Goal: Contribute content: Contribute content

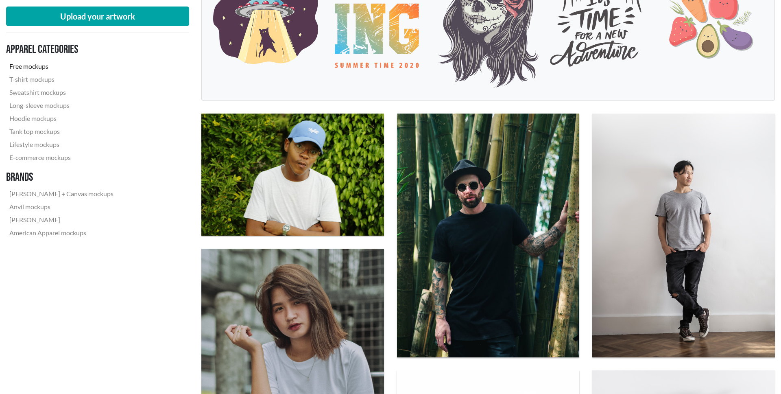
scroll to position [191, 0]
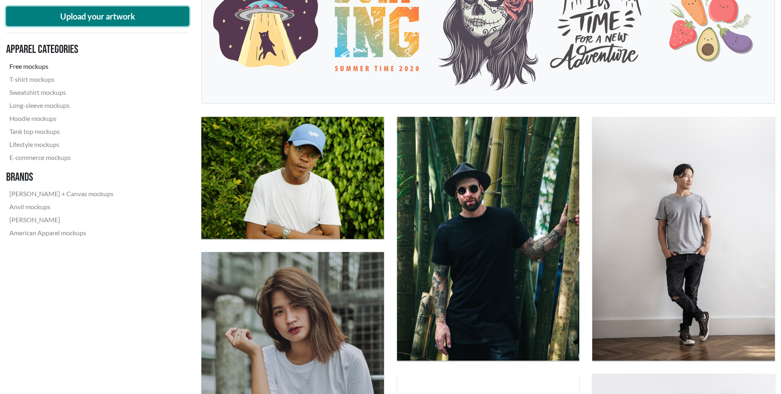
click at [142, 19] on button "Upload your artwork" at bounding box center [97, 17] width 183 height 20
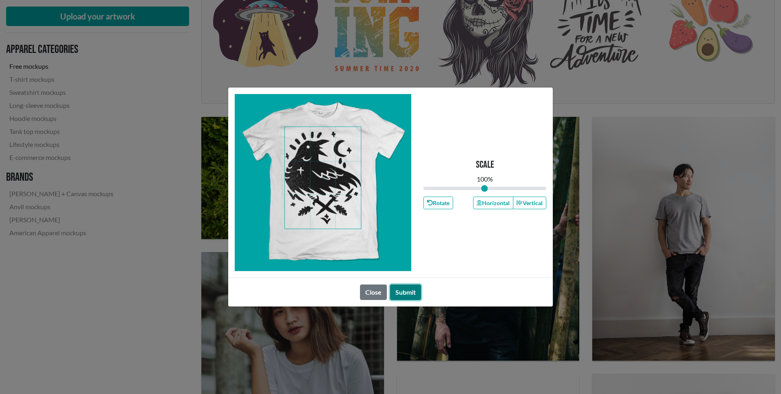
click at [409, 293] on button "Submit" at bounding box center [405, 291] width 31 height 15
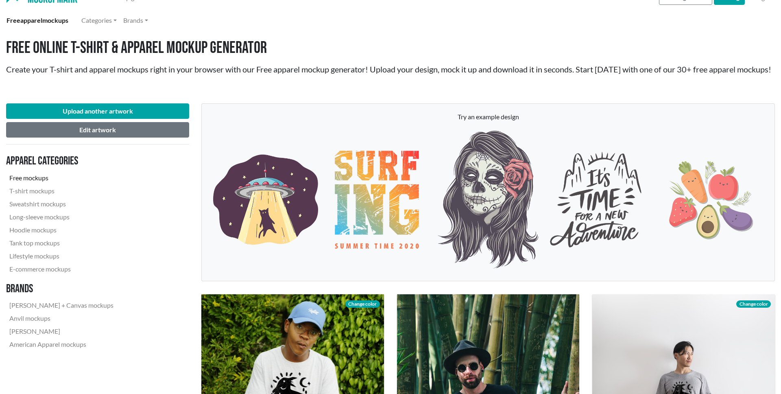
scroll to position [0, 0]
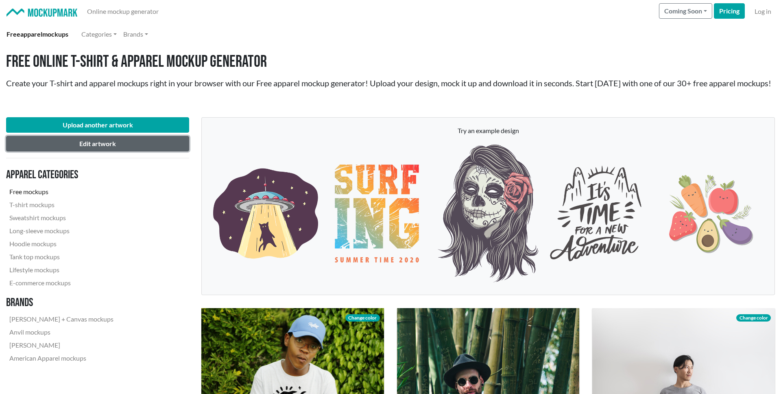
click at [158, 148] on button "Edit artwork" at bounding box center [97, 143] width 183 height 15
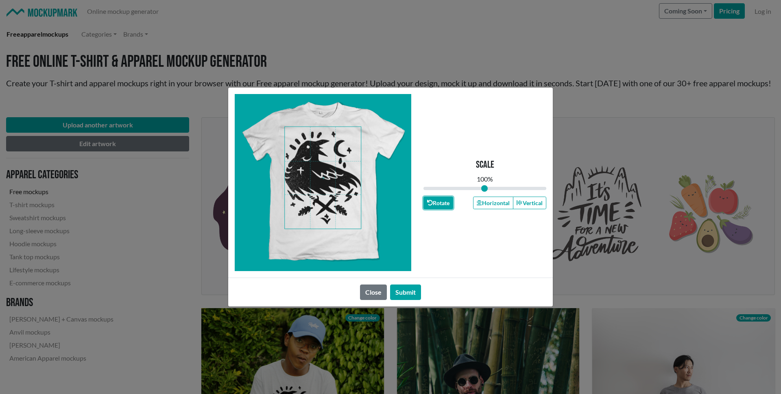
click at [441, 206] on button "Rotate" at bounding box center [439, 203] width 30 height 13
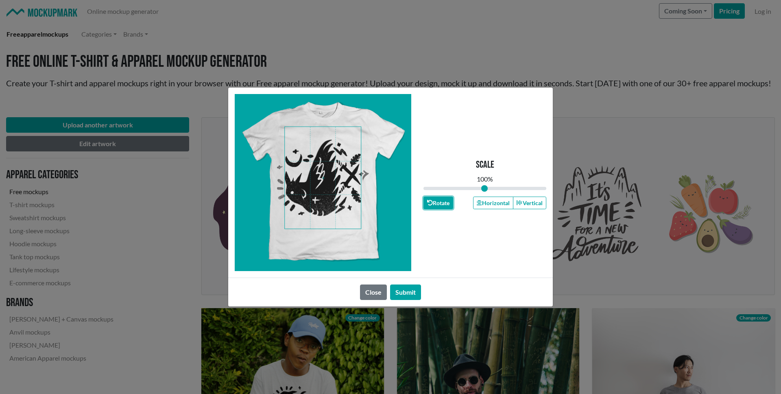
click at [441, 206] on button "Rotate" at bounding box center [439, 203] width 30 height 13
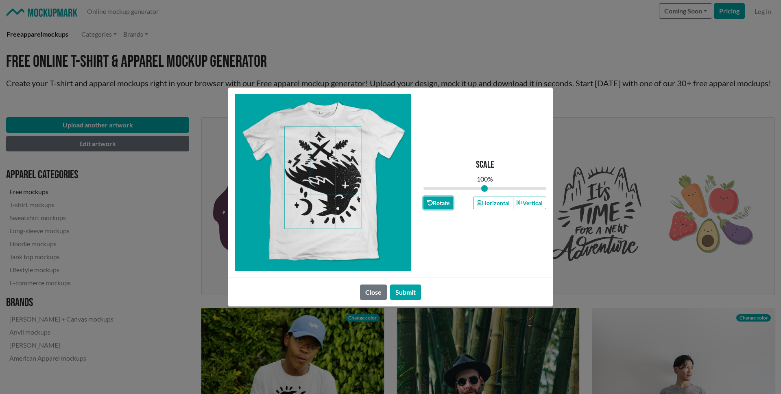
click at [441, 206] on button "Rotate" at bounding box center [439, 203] width 30 height 13
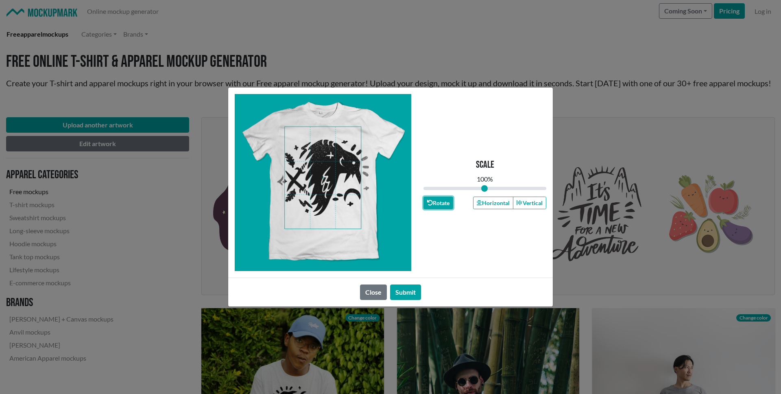
click at [441, 206] on button "Rotate" at bounding box center [439, 203] width 30 height 13
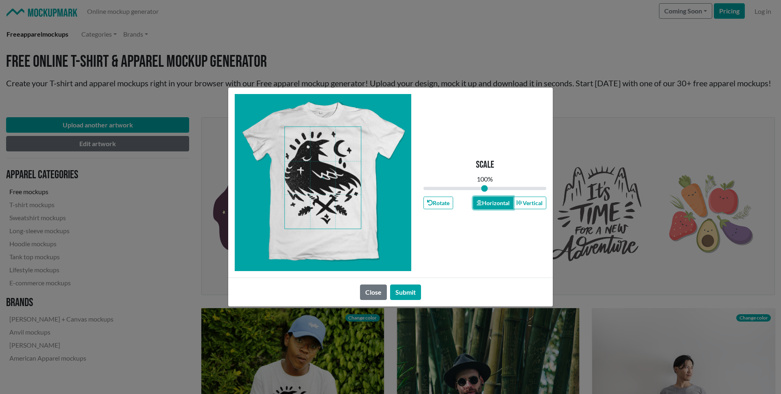
click at [503, 199] on button "Horizontal" at bounding box center [493, 203] width 40 height 13
click at [505, 199] on button "Horizontal" at bounding box center [493, 203] width 40 height 13
click at [528, 201] on button "Vertical" at bounding box center [529, 203] width 33 height 13
click at [372, 290] on button "Close" at bounding box center [373, 291] width 27 height 15
